Goal: Transaction & Acquisition: Subscribe to service/newsletter

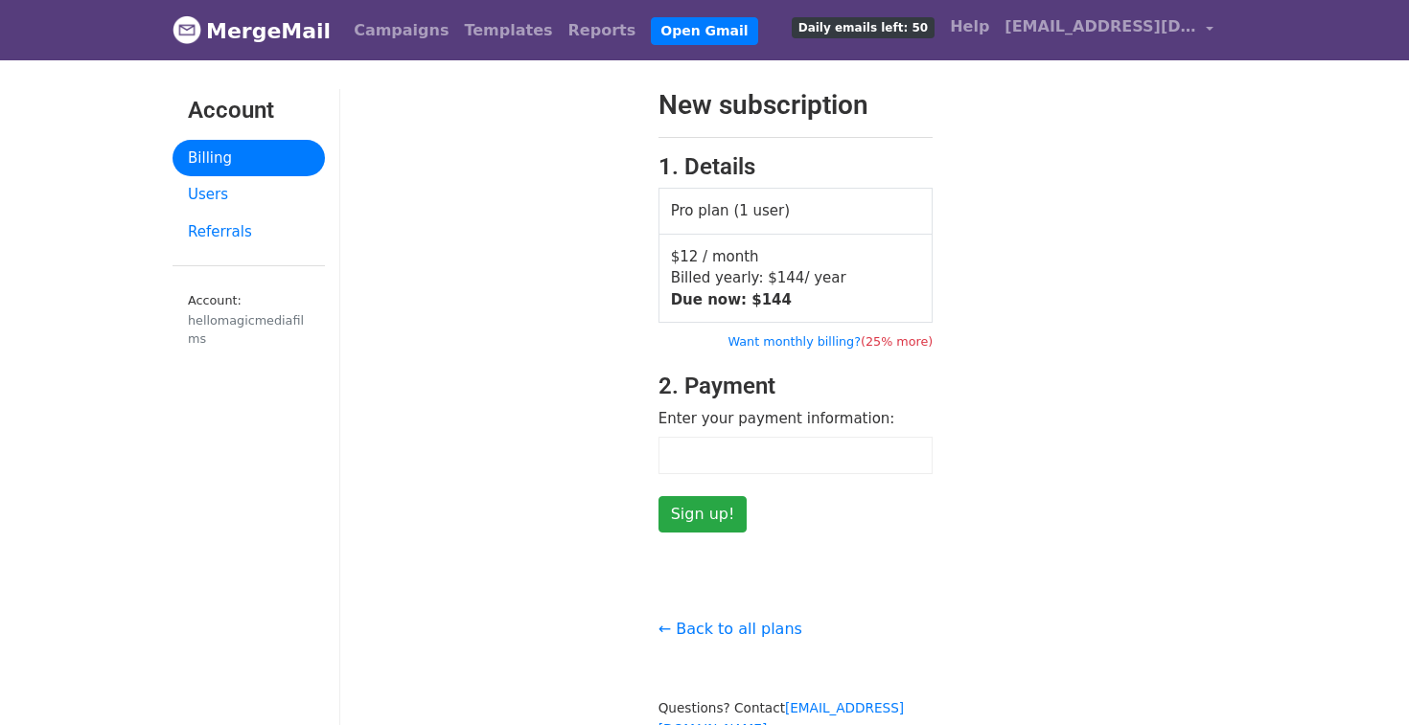
click at [1076, 537] on div "New subscription 1. Details Pro plan (1 user) $12 / month Billed yearly: $ 144 …" at bounding box center [795, 432] width 910 height 687
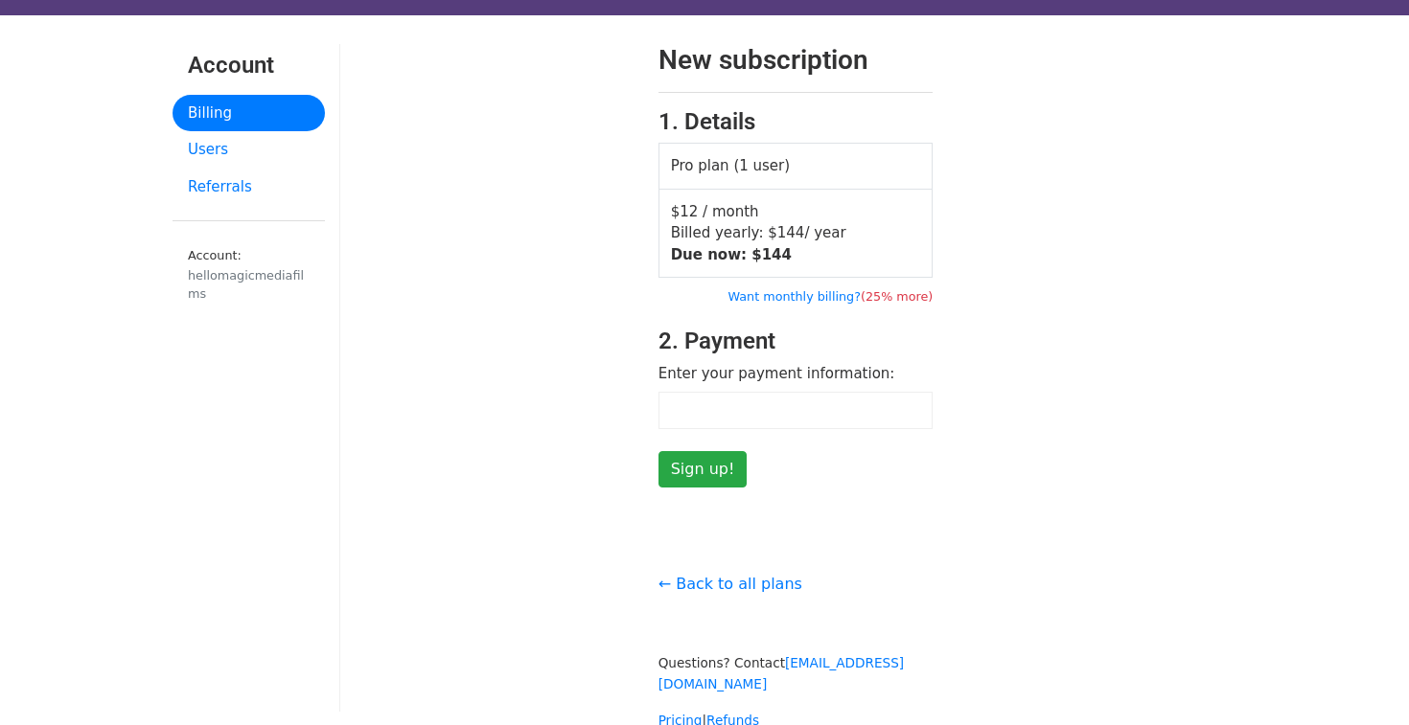
scroll to position [54, 0]
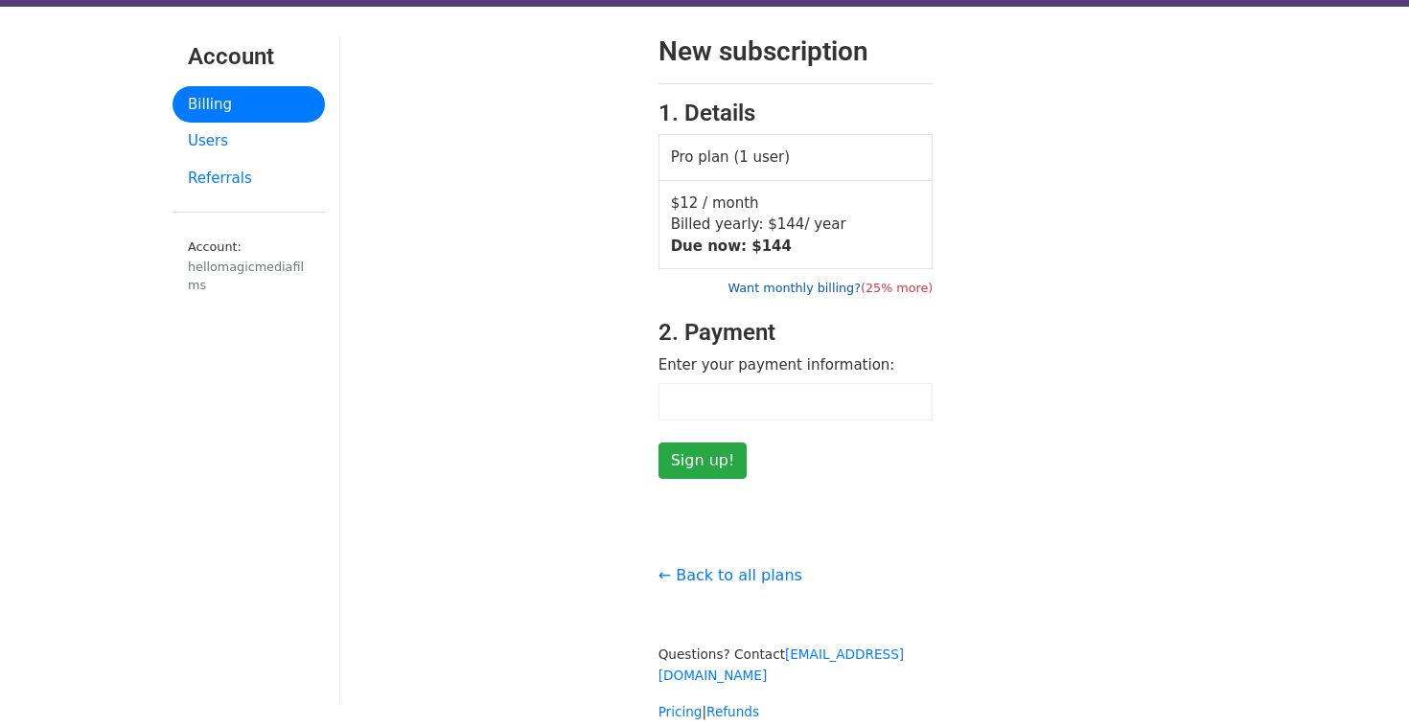
click at [808, 287] on link "Want monthly billing? (25% more)" at bounding box center [829, 288] width 205 height 14
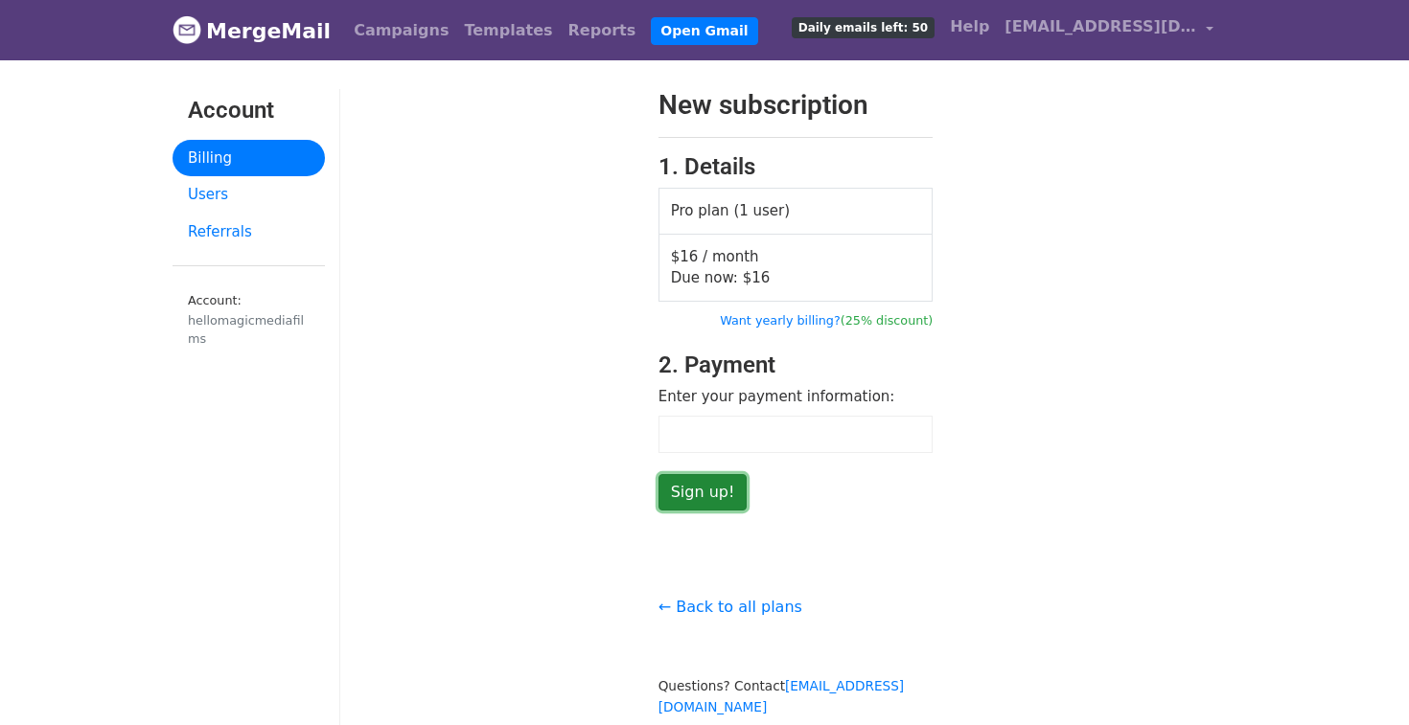
click at [699, 492] on input "Sign up!" at bounding box center [702, 492] width 89 height 36
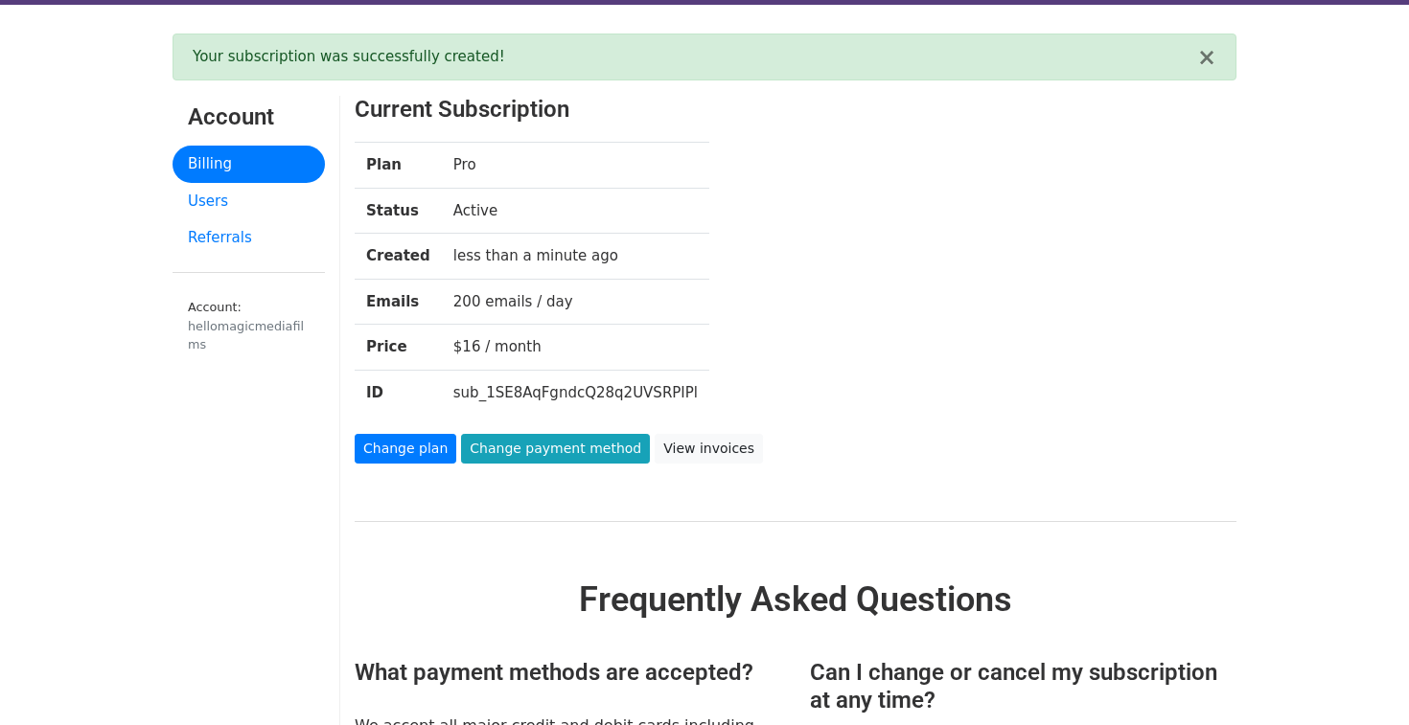
scroll to position [60, 0]
